Goal: Information Seeking & Learning: Learn about a topic

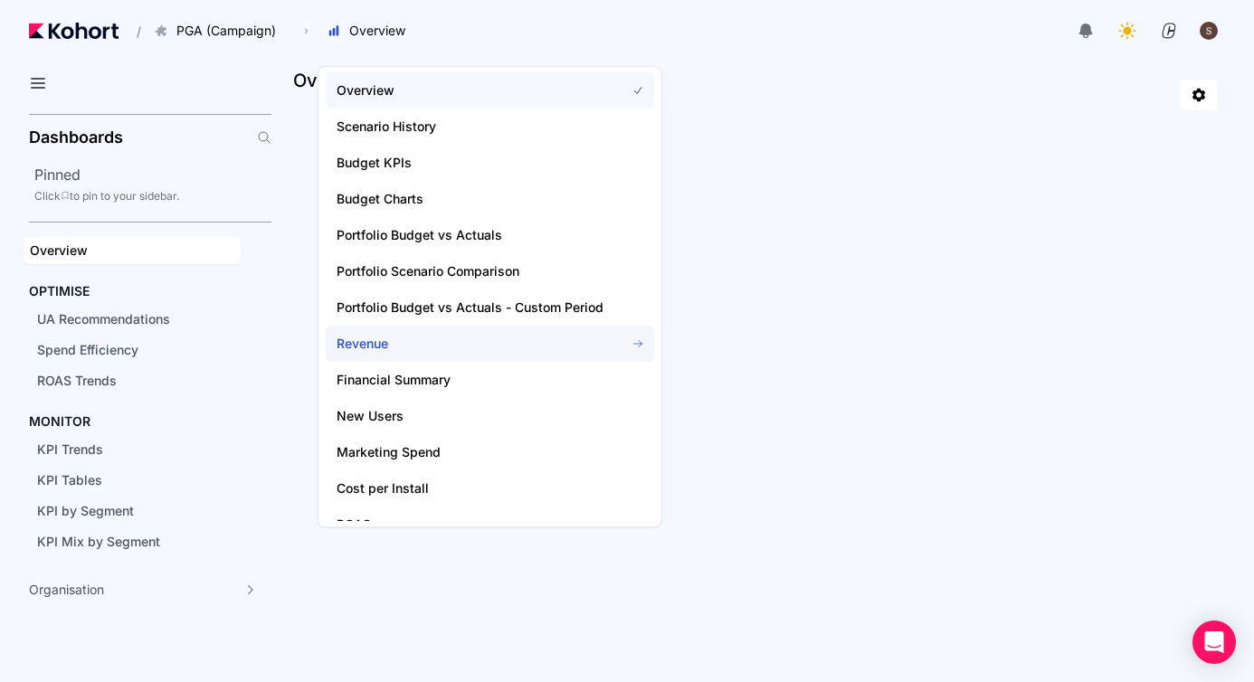
click at [398, 355] on span "Revenue" at bounding box center [490, 344] width 328 height 36
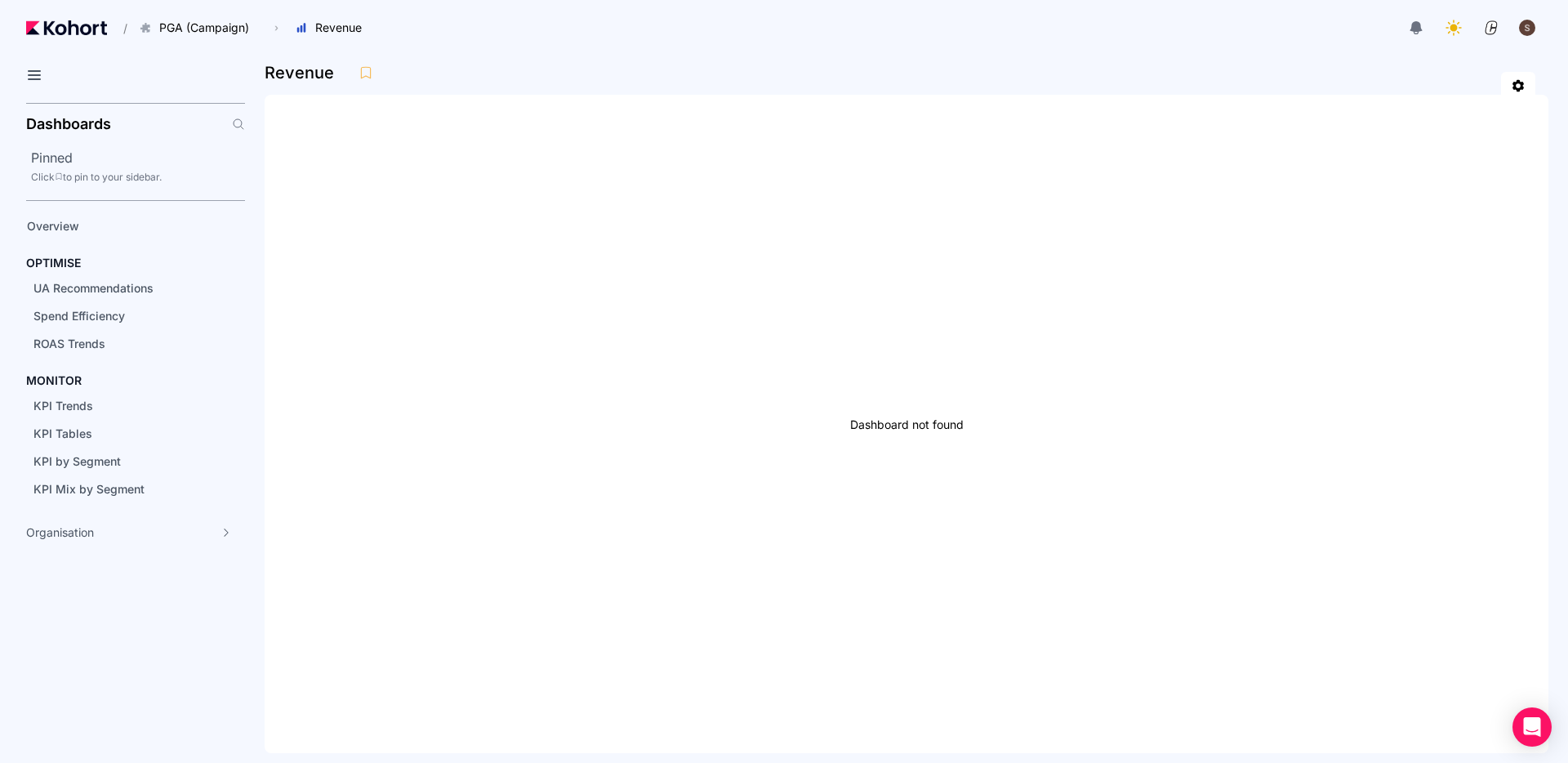
click at [967, 201] on div "Dashboard not found" at bounding box center [906, 423] width 1284 height 658
click at [124, 492] on span "KPI Mix by Segment" at bounding box center [88, 489] width 111 height 14
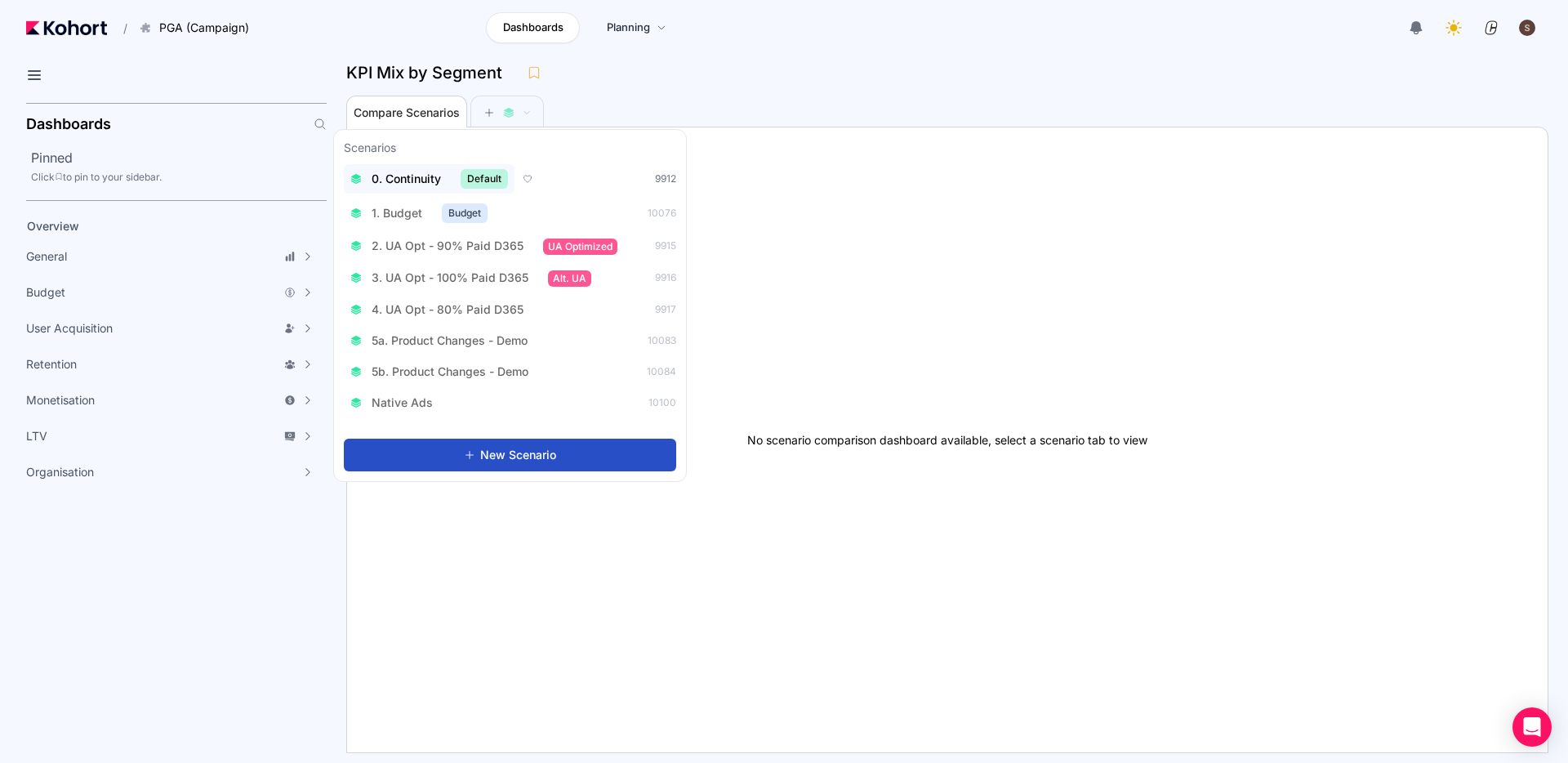
click at [389, 180] on span "0. Continuity" at bounding box center [406, 179] width 70 height 16
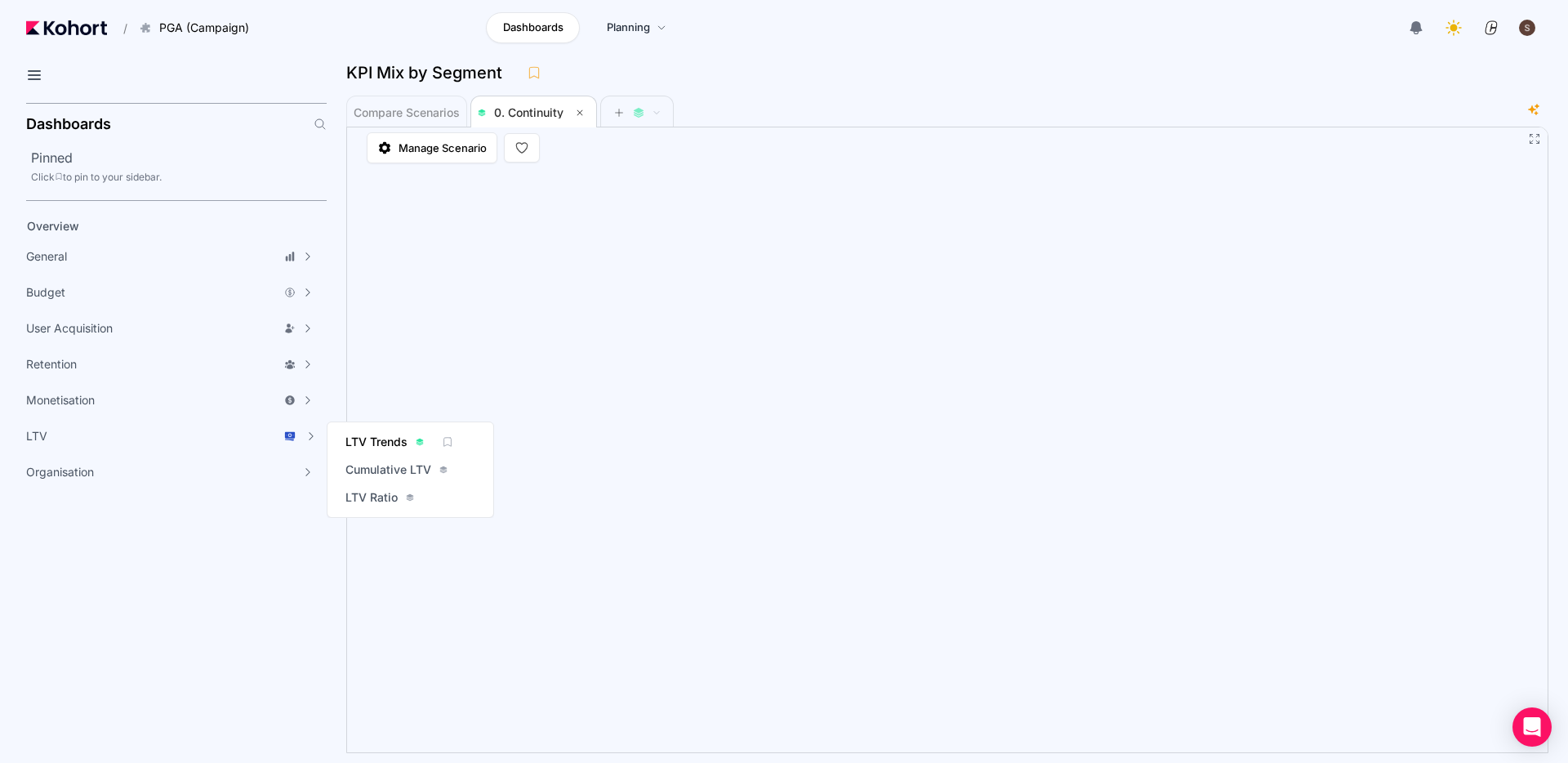
click at [376, 441] on span "LTV Trends" at bounding box center [376, 442] width 62 height 16
click at [1163, 68] on div "LTV Trends" at bounding box center [941, 72] width 1189 height 24
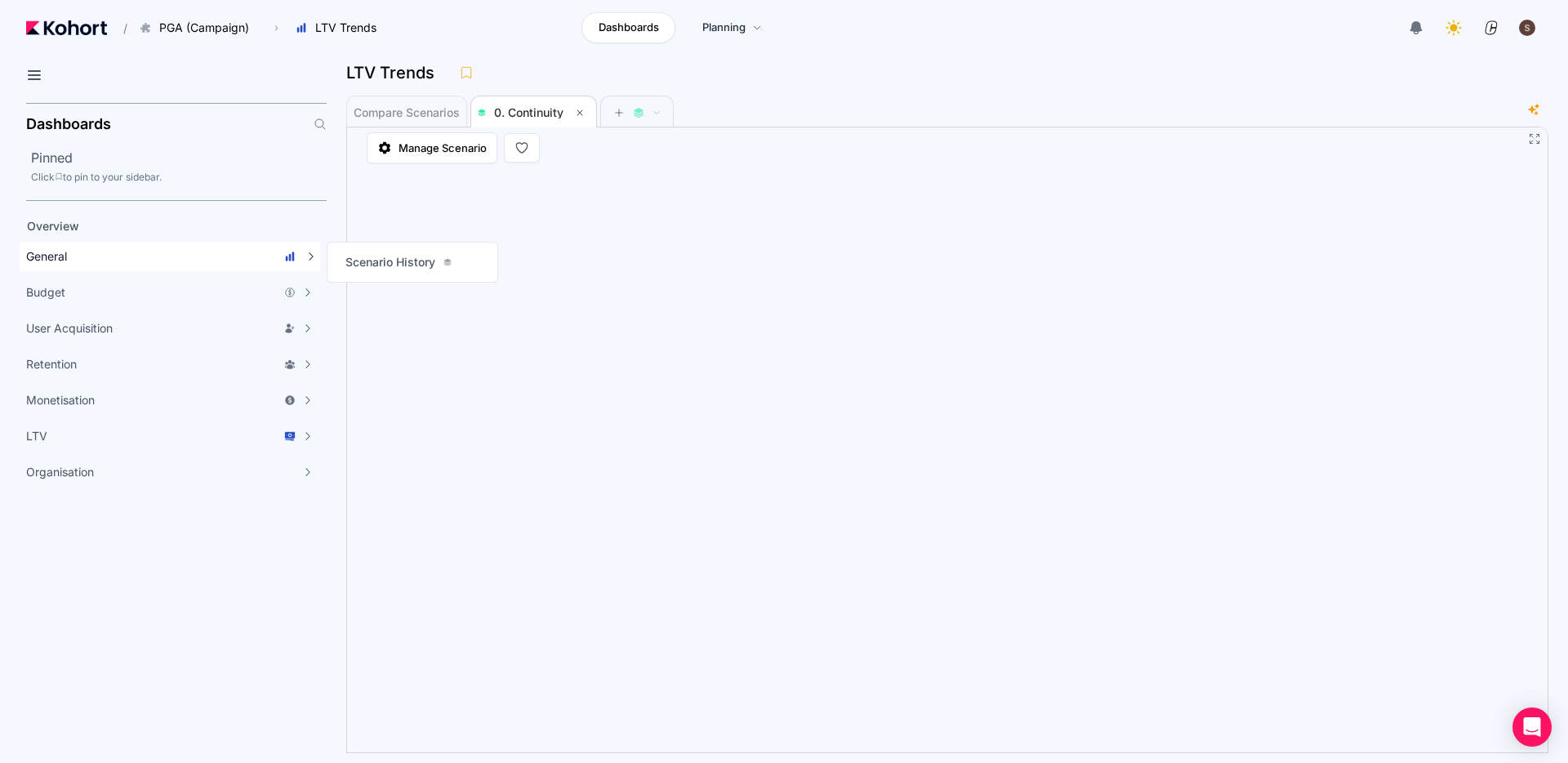
click at [159, 264] on div "General" at bounding box center [161, 256] width 269 height 16
click at [111, 223] on div "Overview" at bounding box center [160, 227] width 266 height 16
click at [391, 112] on span "Compare Scenarios" at bounding box center [407, 112] width 107 height 12
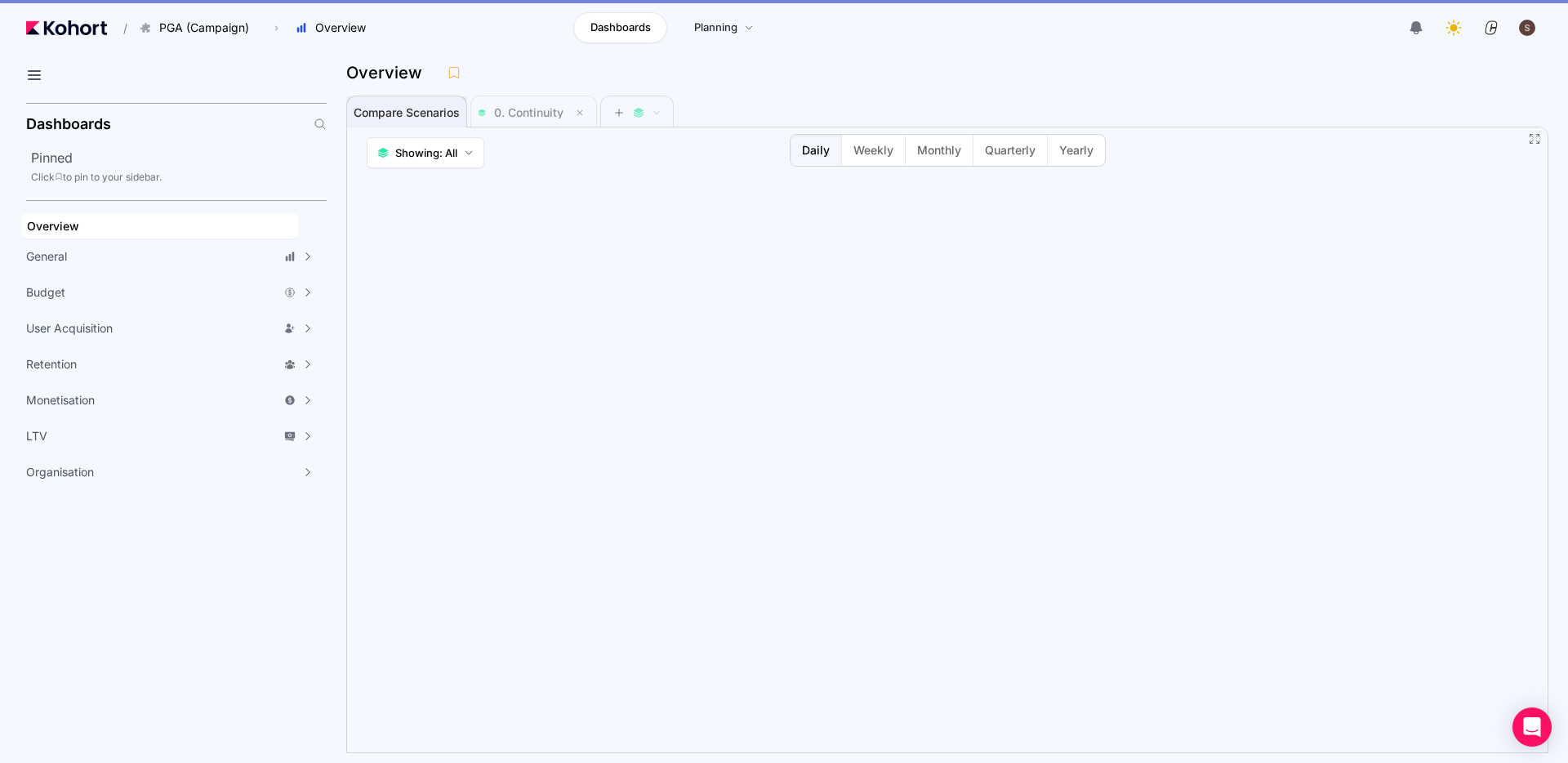
scroll to position [1, 0]
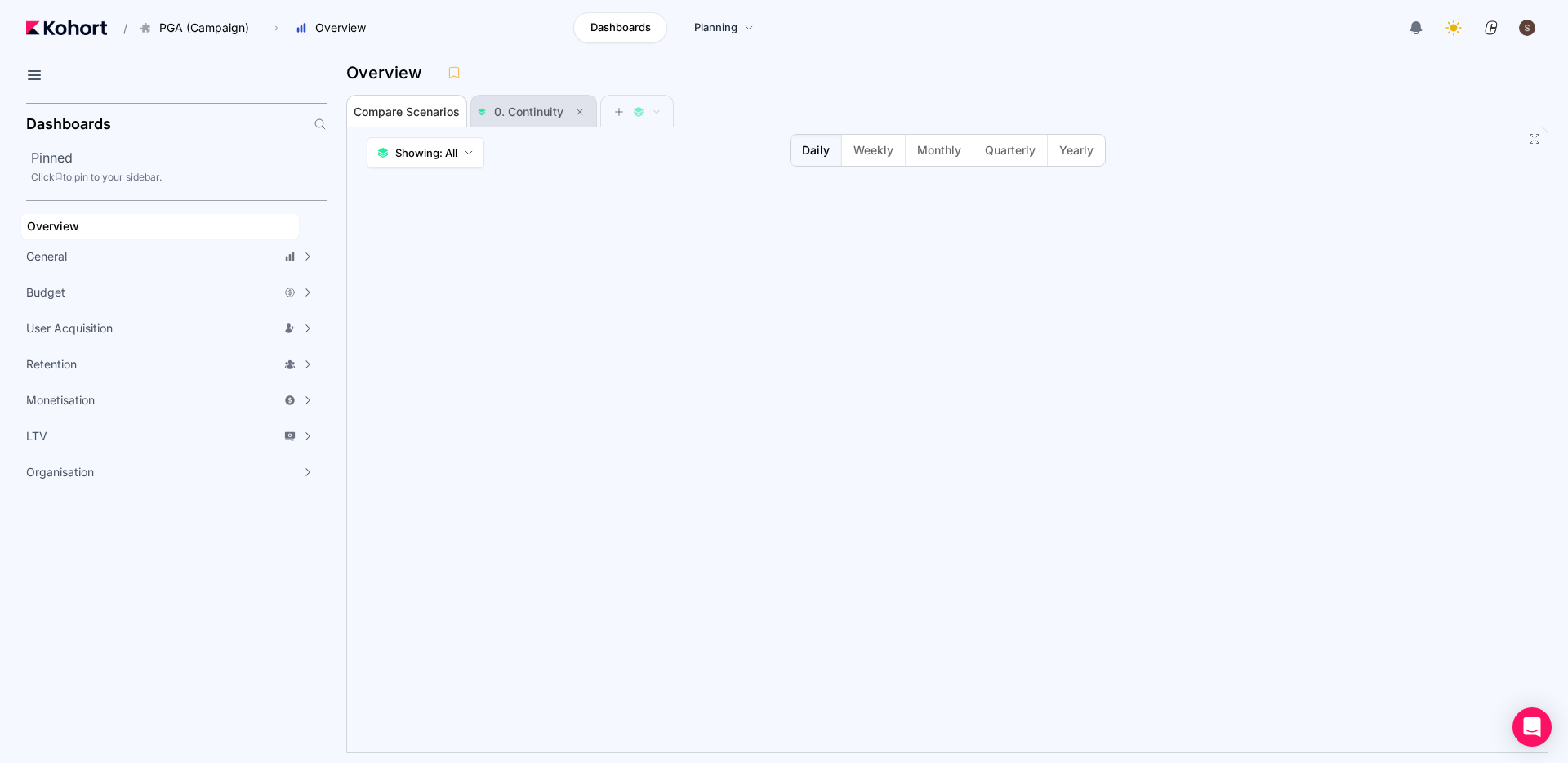
click at [510, 106] on span "0. Continuity" at bounding box center [528, 111] width 70 height 14
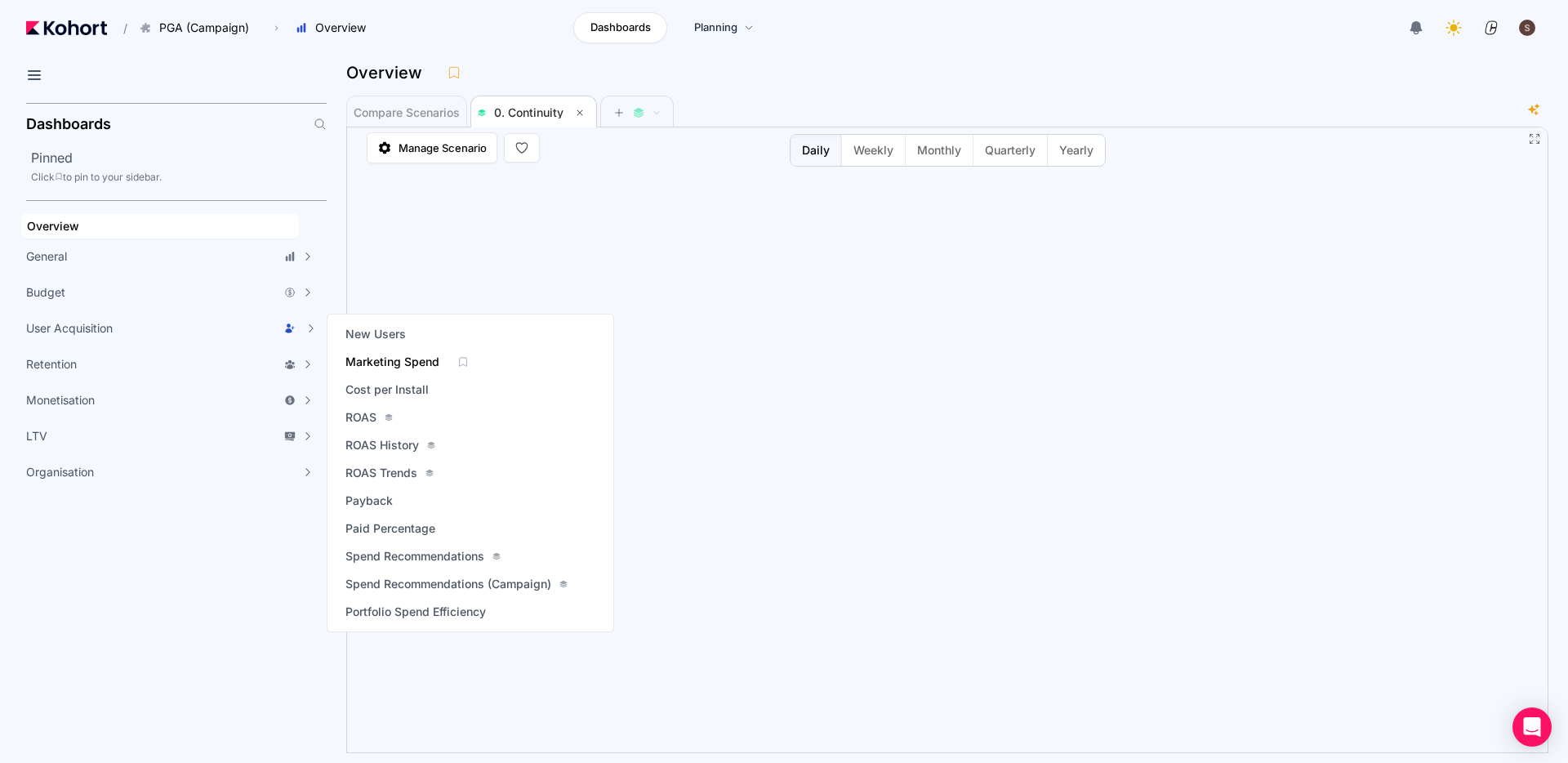
click at [401, 361] on span "Marketing Spend" at bounding box center [393, 362] width 94 height 16
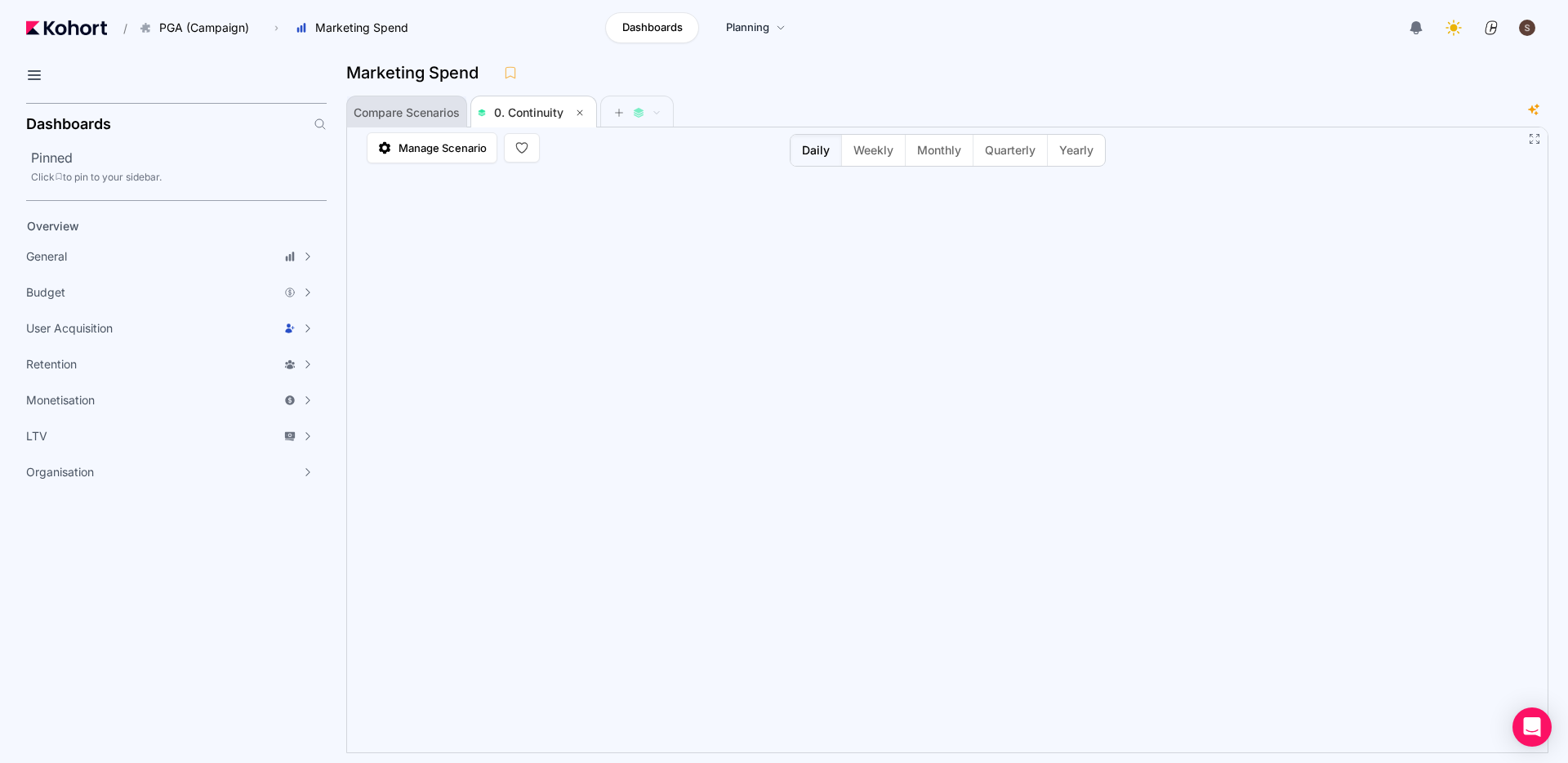
click at [400, 120] on span "Compare Scenarios" at bounding box center [407, 113] width 107 height 33
click at [105, 228] on div "Overview" at bounding box center [160, 227] width 266 height 16
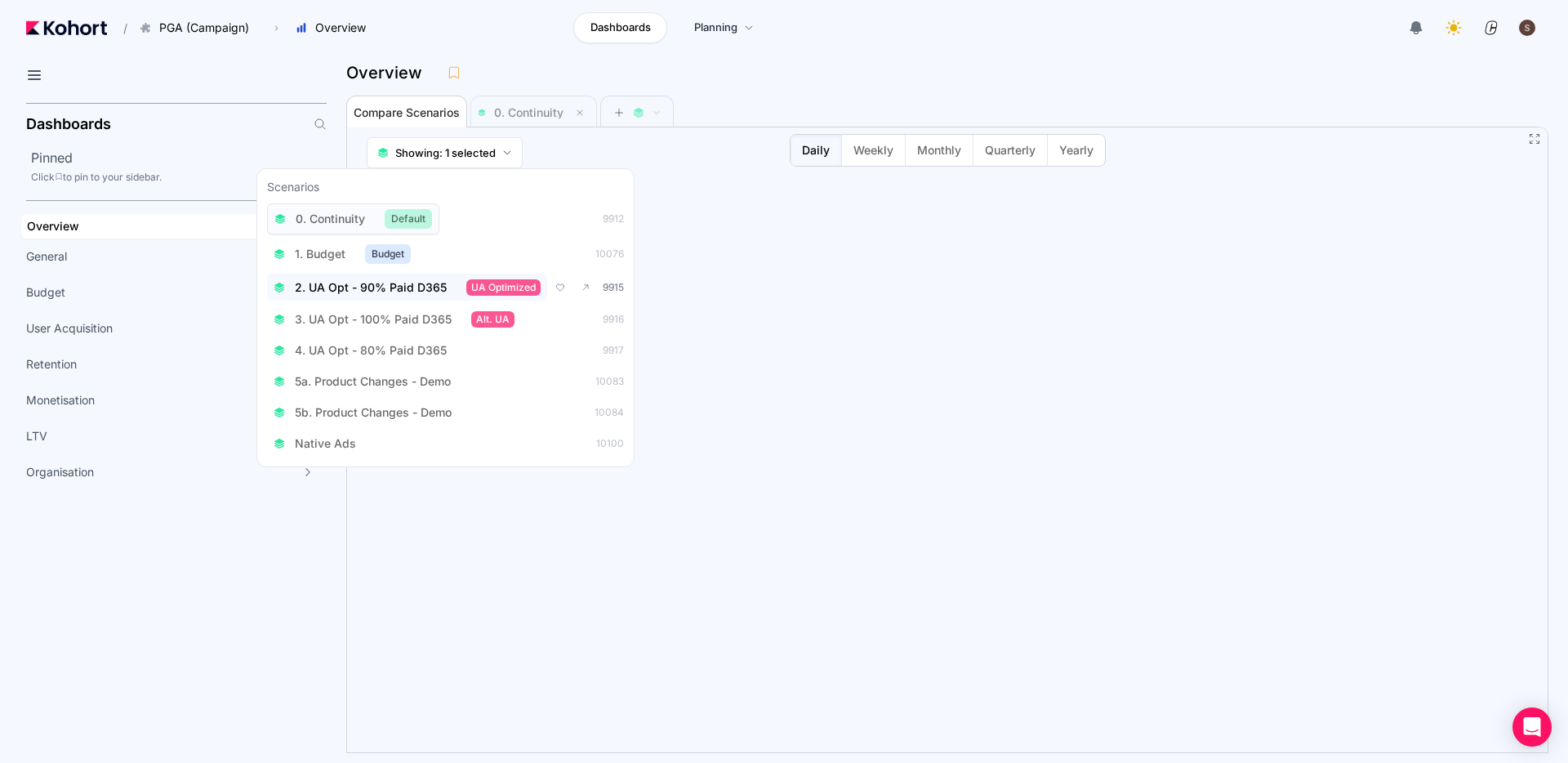
click at [390, 296] on button "2. UA Opt - 90% Paid D365 UA Optimized" at bounding box center [407, 287] width 280 height 27
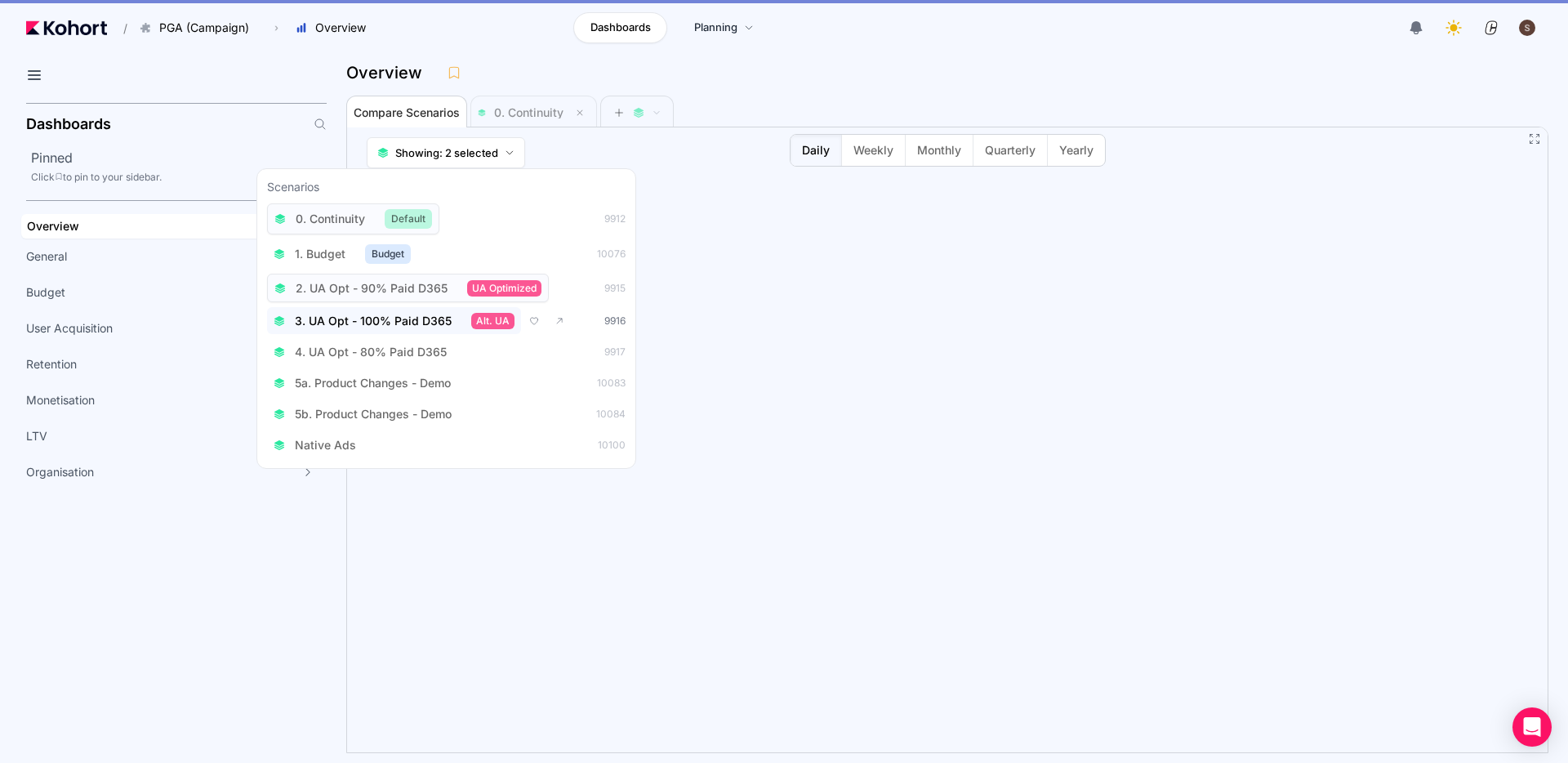
click at [389, 326] on span "3. UA Opt - 100% Paid D365" at bounding box center [374, 321] width 157 height 16
click at [389, 358] on span "4. UA Opt - 80% Paid D365" at bounding box center [371, 354] width 152 height 16
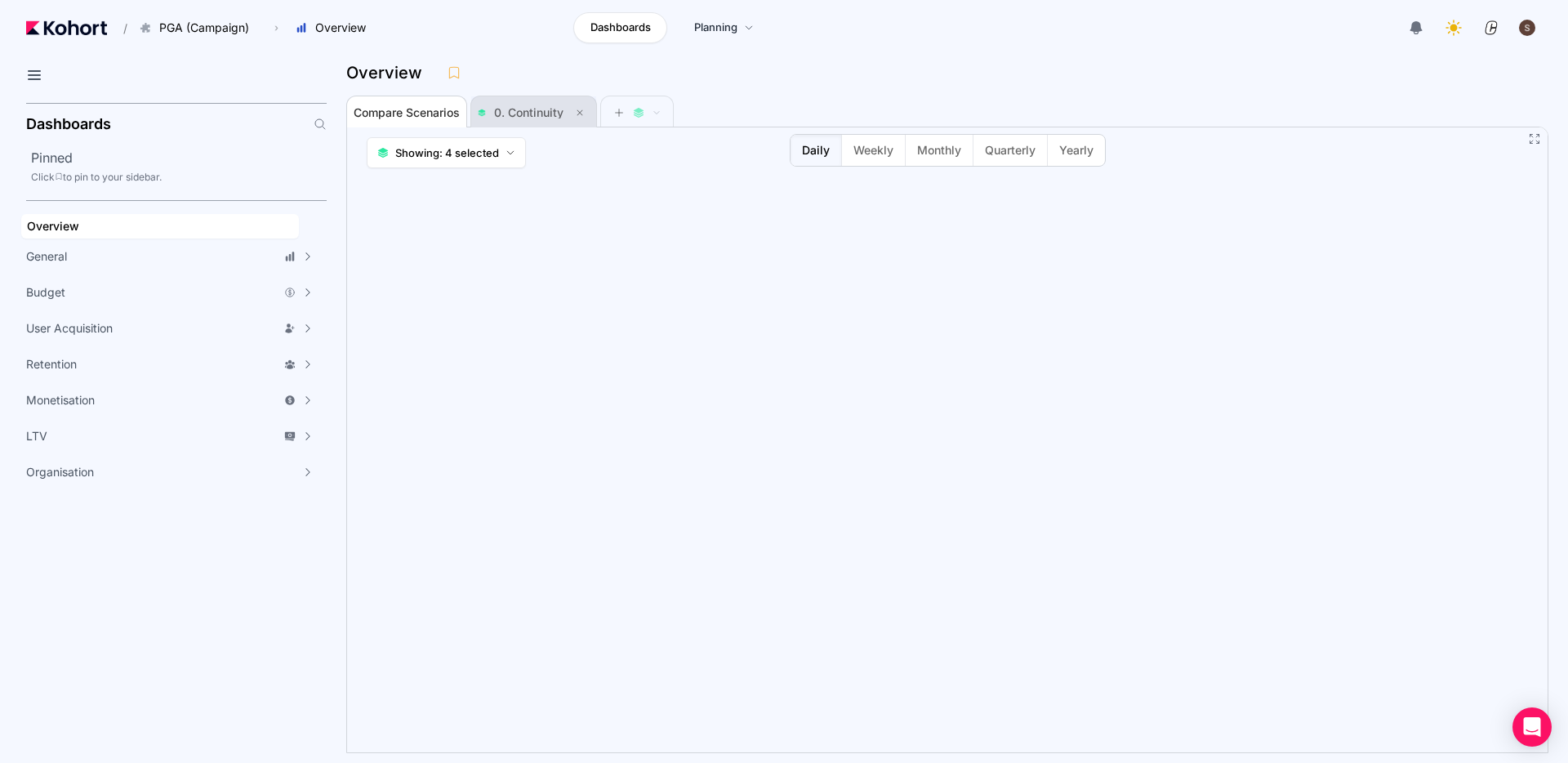
click at [536, 116] on span "0. Continuity" at bounding box center [528, 112] width 70 height 14
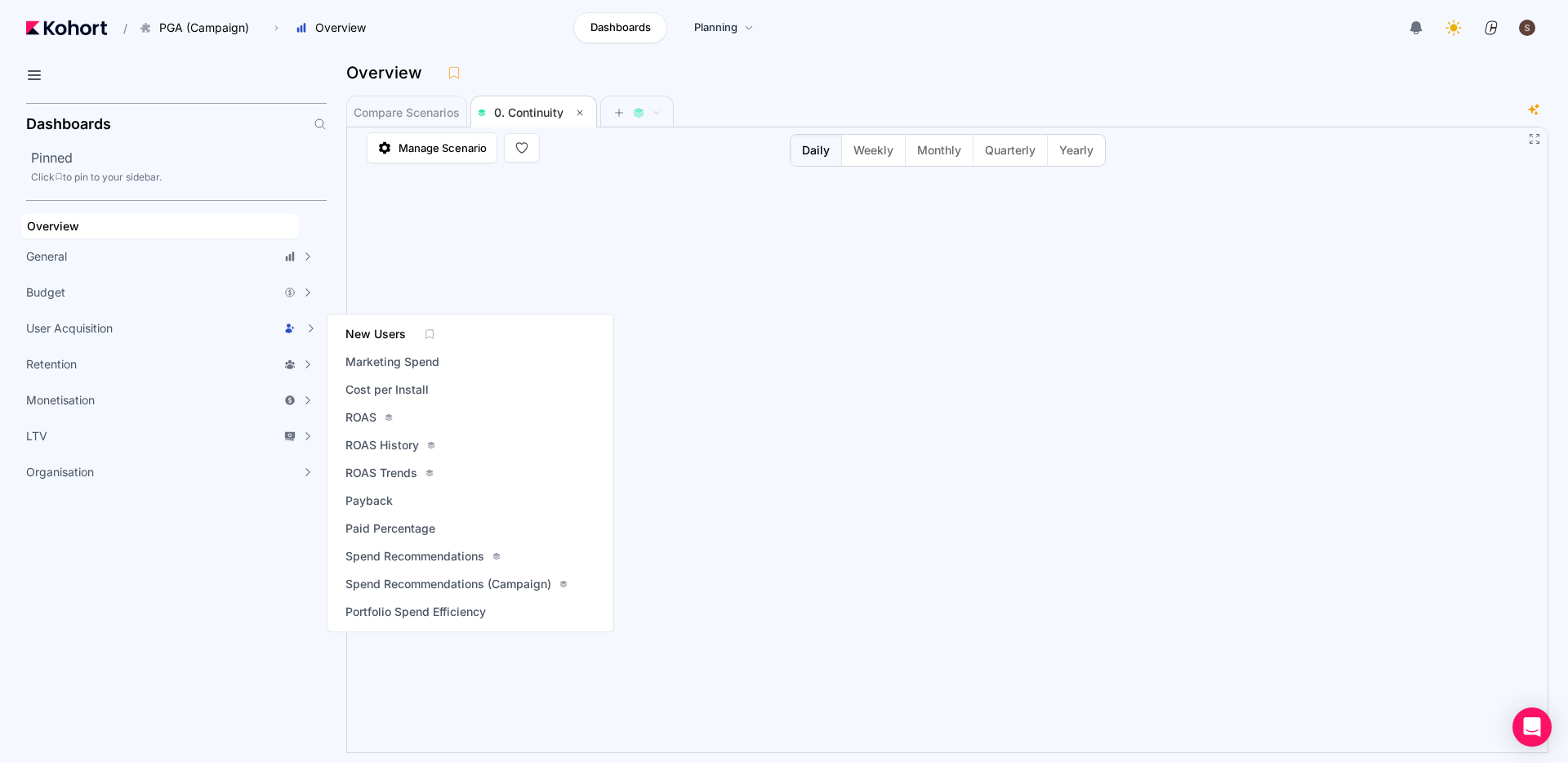
click at [392, 333] on span "New Users" at bounding box center [376, 334] width 60 height 16
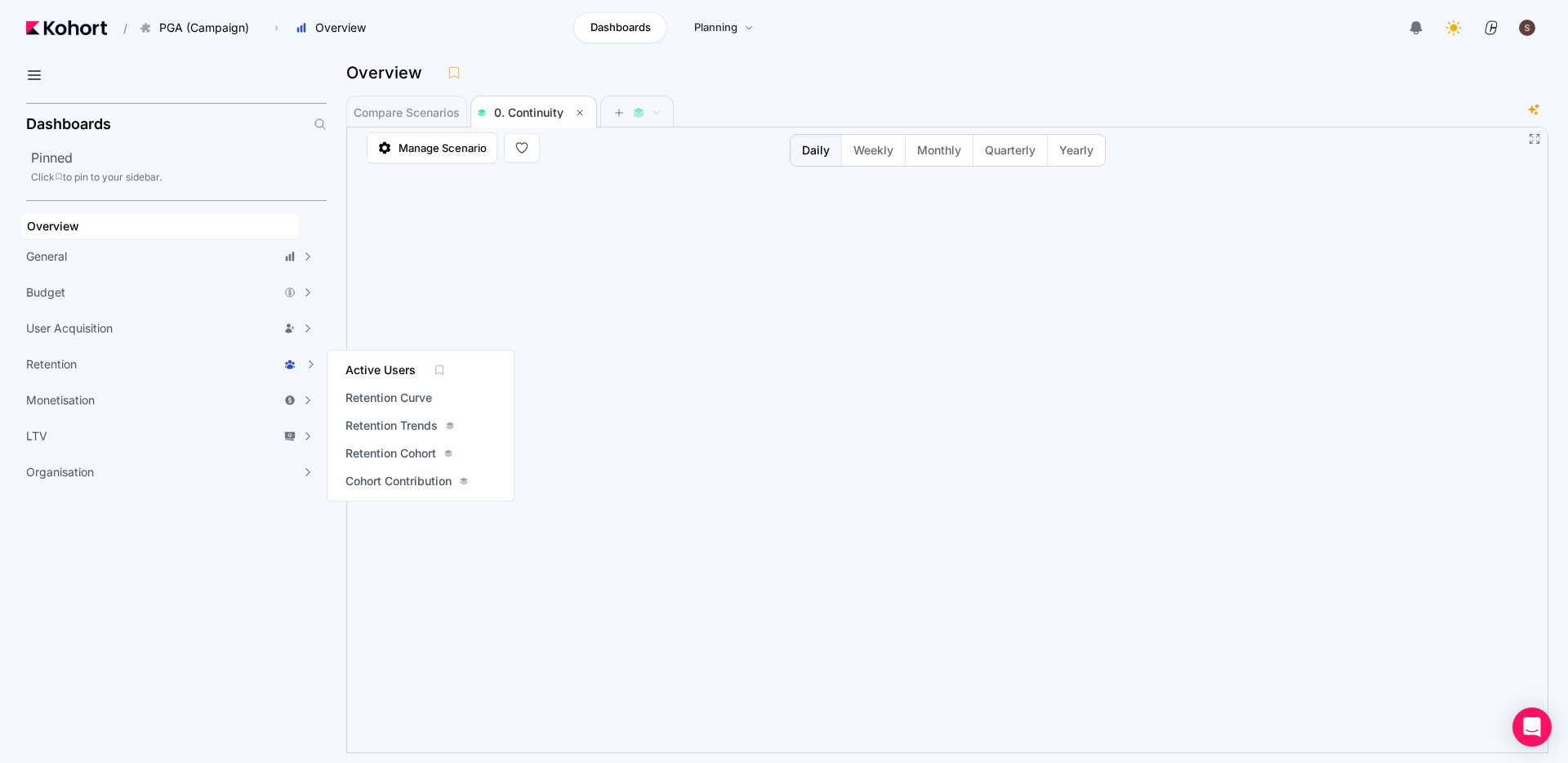
click at [377, 372] on span "Active Users" at bounding box center [381, 370] width 70 height 16
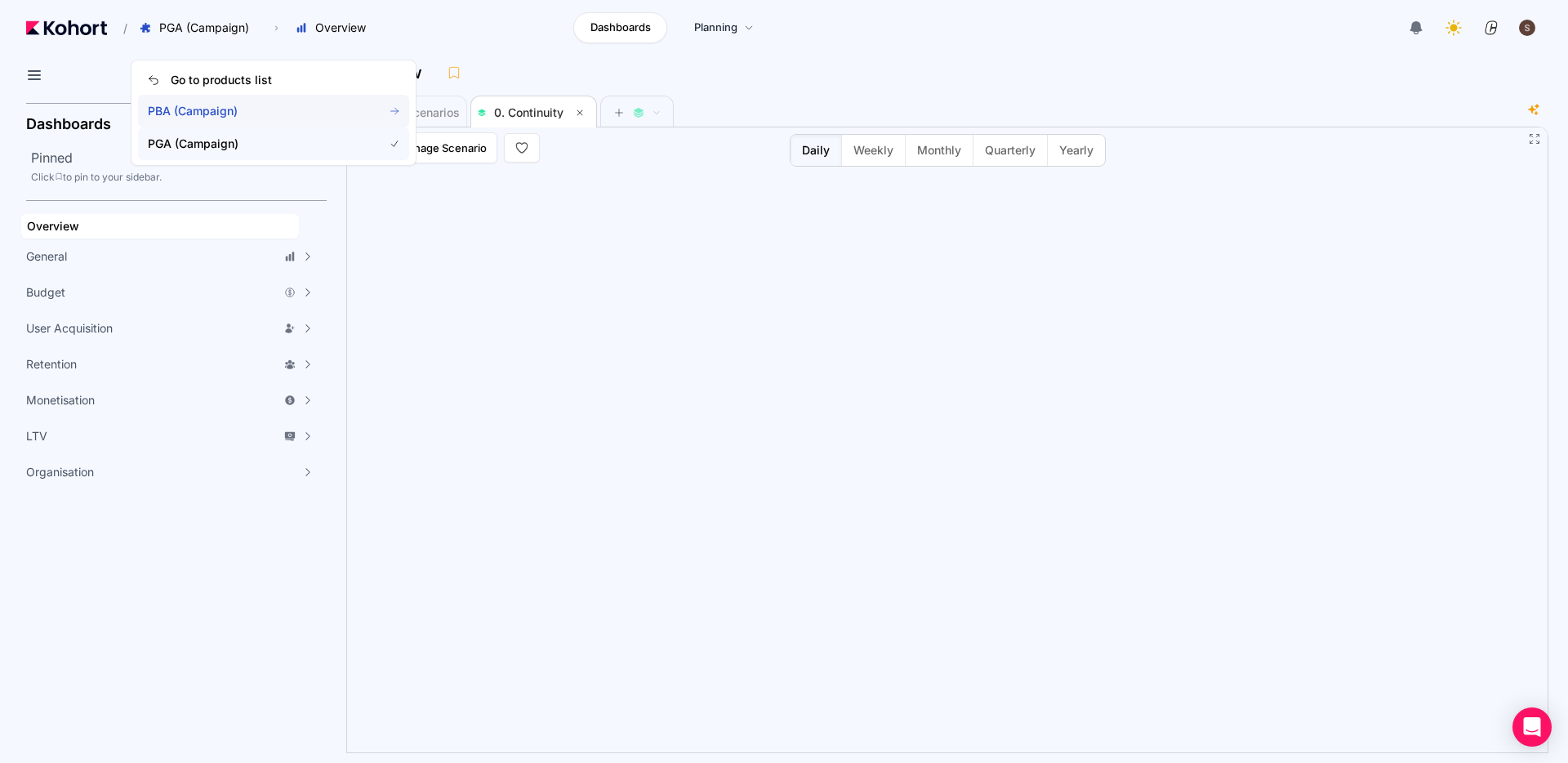
click at [227, 111] on span "PBA (Campaign)" at bounding box center [255, 111] width 216 height 16
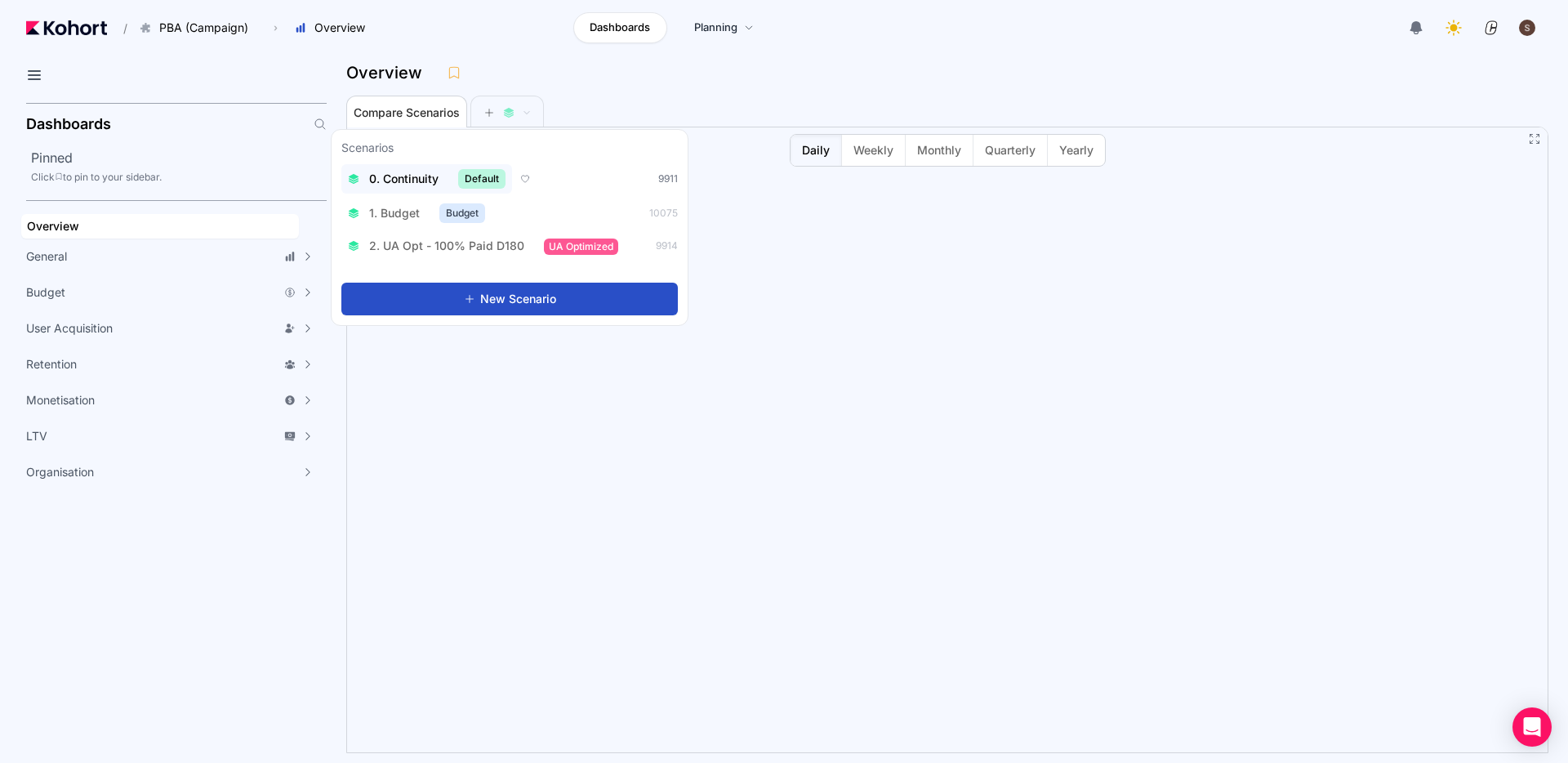
click at [398, 184] on span "0. Continuity" at bounding box center [404, 179] width 70 height 16
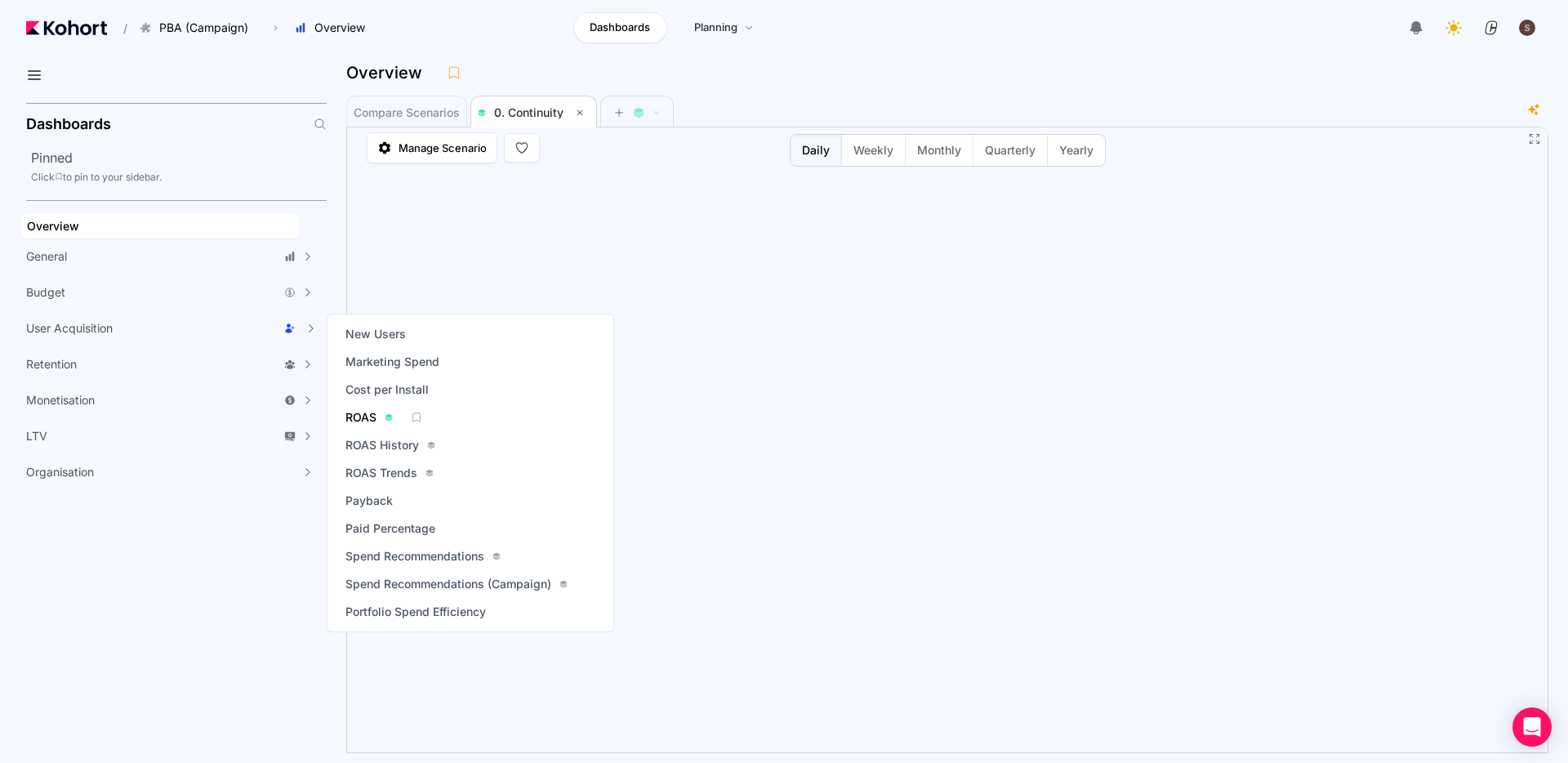
click at [366, 421] on span "ROAS" at bounding box center [361, 417] width 31 height 16
